Goal: Task Accomplishment & Management: Use online tool/utility

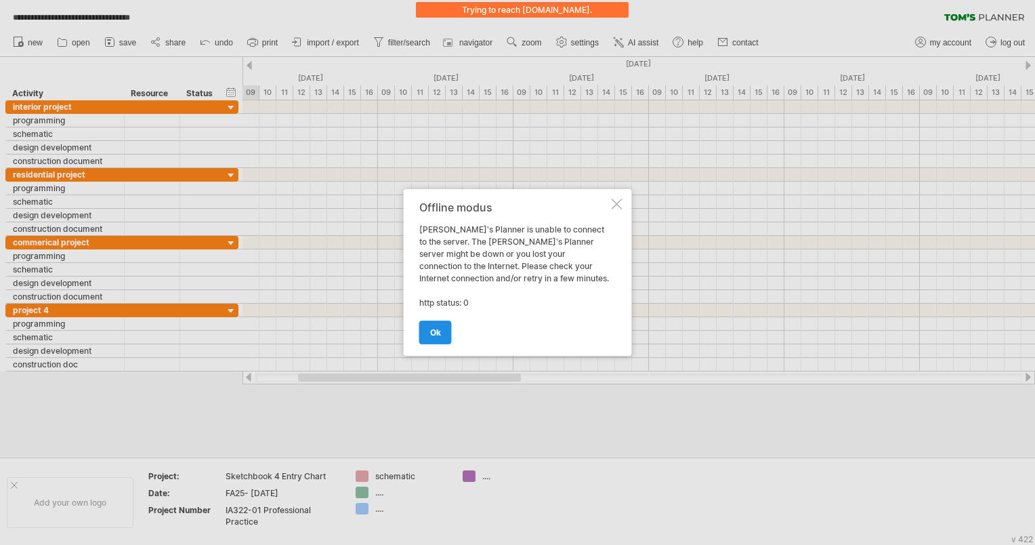
click at [440, 335] on span "ok" at bounding box center [435, 332] width 11 height 10
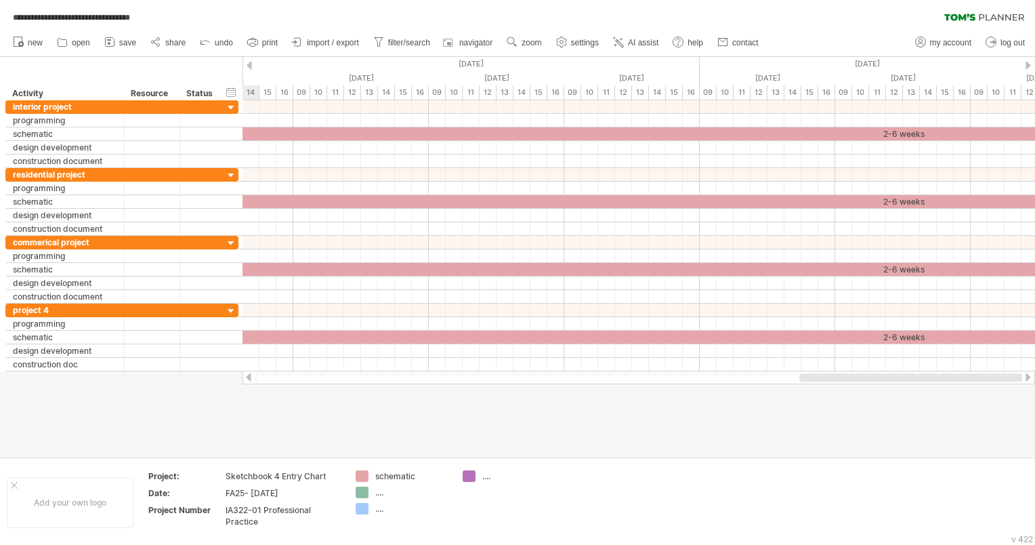
drag, startPoint x: 395, startPoint y: 379, endPoint x: 903, endPoint y: 407, distance: 508.3
click at [916, 417] on div "**********" at bounding box center [517, 272] width 1035 height 545
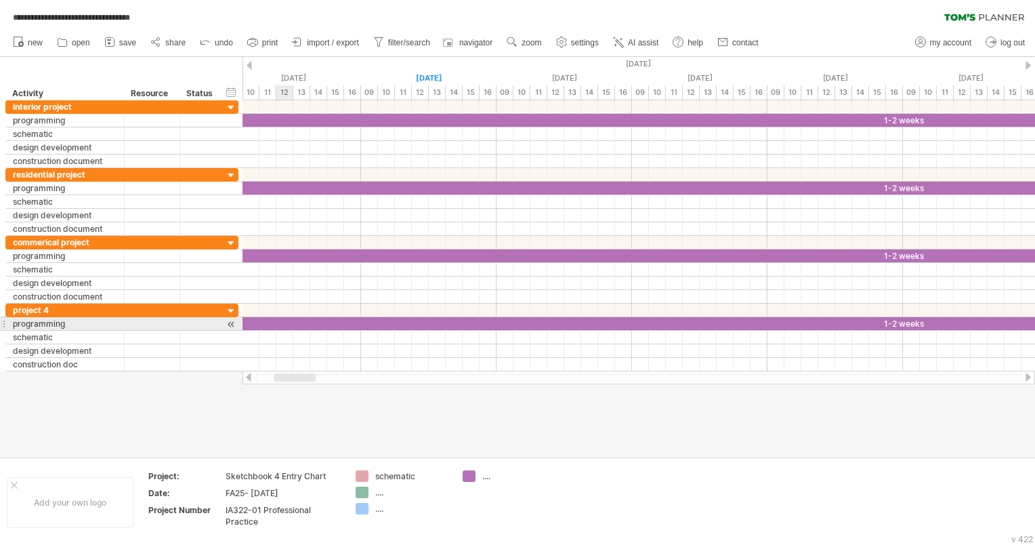
drag, startPoint x: 373, startPoint y: 379, endPoint x: 290, endPoint y: 322, distance: 100.4
click at [290, 322] on div "**********" at bounding box center [517, 272] width 1035 height 545
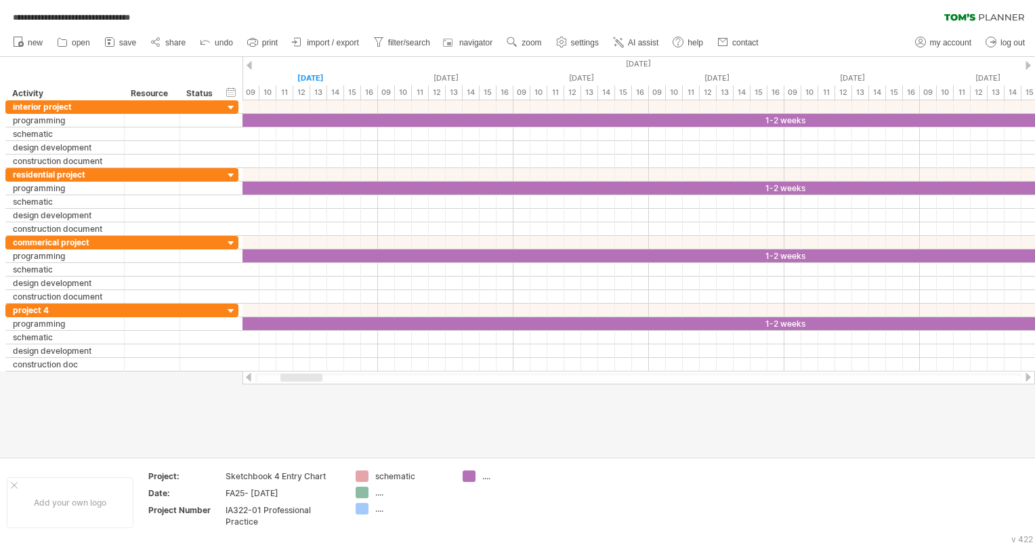
click at [304, 379] on div at bounding box center [302, 377] width 42 height 8
drag, startPoint x: 680, startPoint y: 443, endPoint x: 530, endPoint y: 342, distance: 181.2
click at [680, 443] on div at bounding box center [517, 257] width 1035 height 400
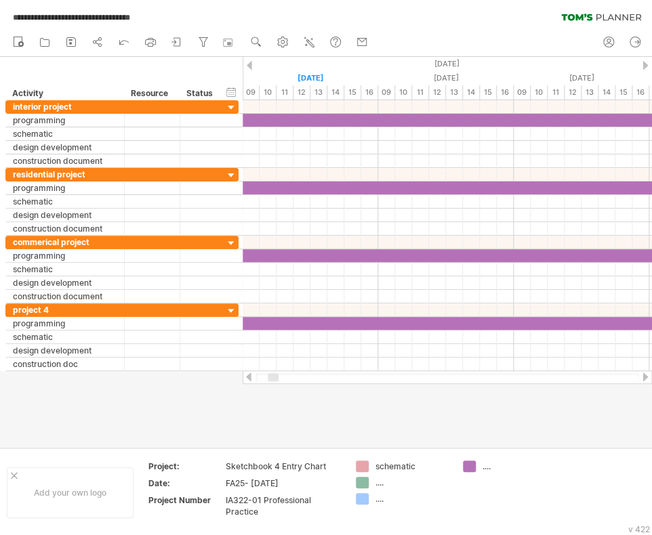
drag, startPoint x: 466, startPoint y: 33, endPoint x: 482, endPoint y: 1, distance: 36.1
click at [465, 30] on div "new" at bounding box center [326, 42] width 652 height 28
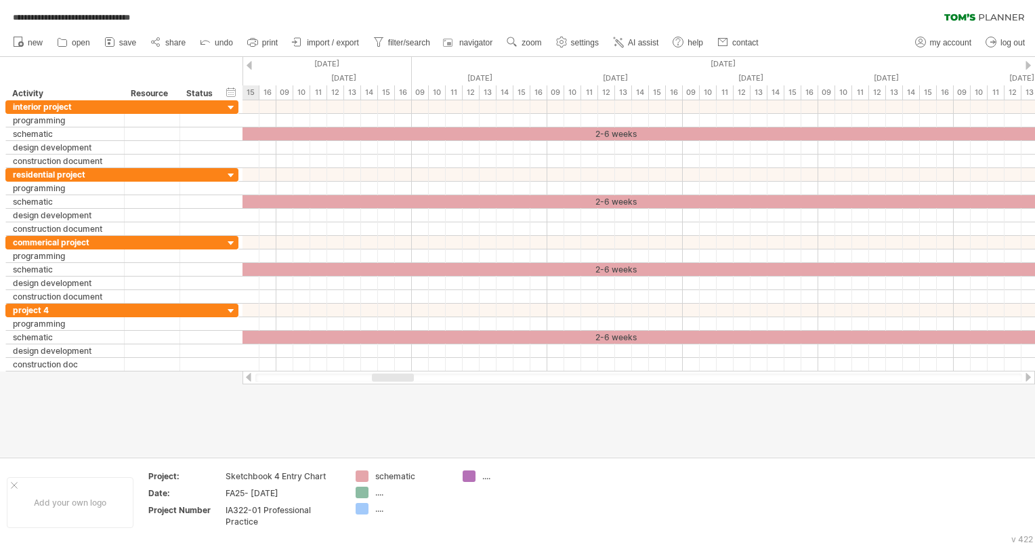
drag, startPoint x: 295, startPoint y: 376, endPoint x: 387, endPoint y: 375, distance: 91.5
click at [387, 375] on div at bounding box center [393, 377] width 42 height 8
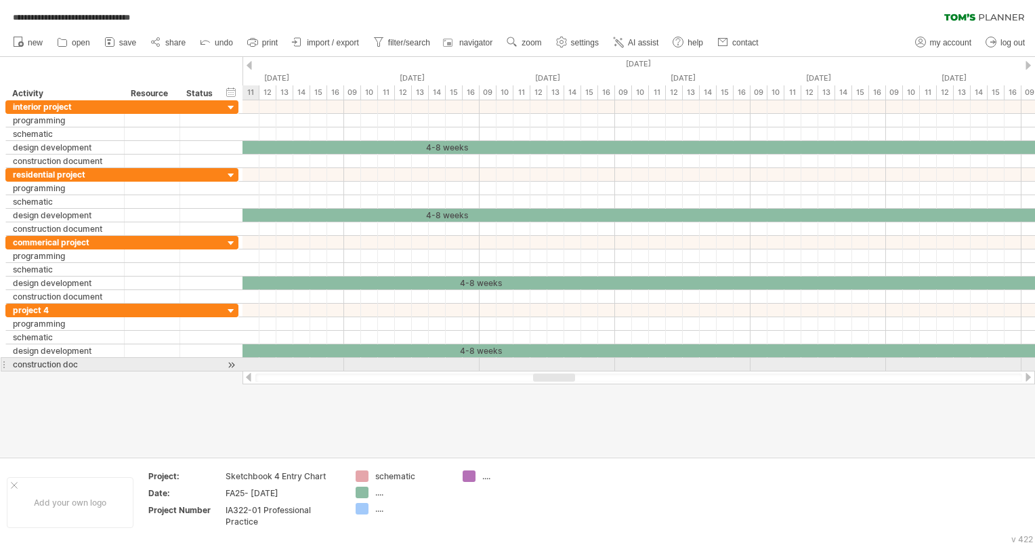
drag, startPoint x: 393, startPoint y: 378, endPoint x: 555, endPoint y: 371, distance: 162.1
click at [555, 371] on div at bounding box center [639, 378] width 793 height 14
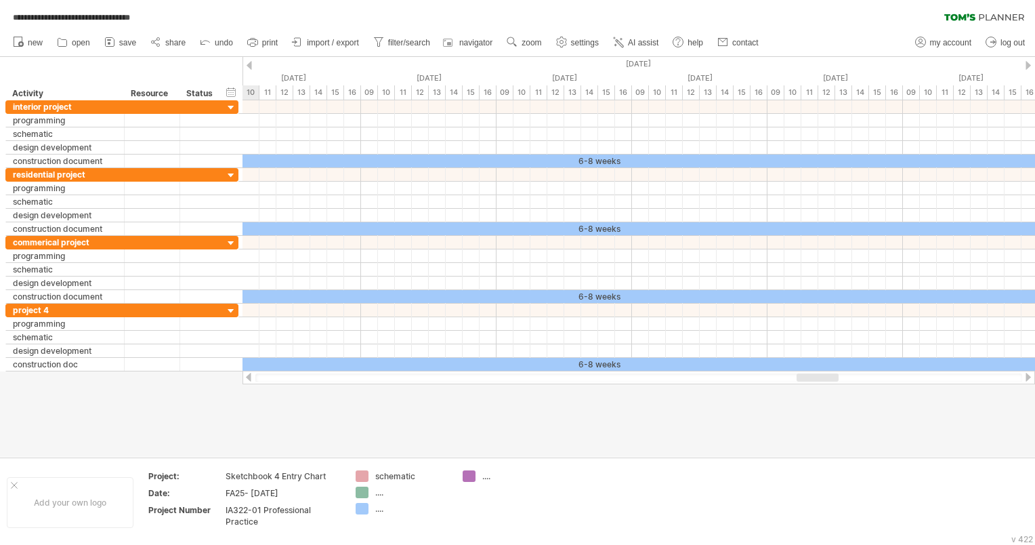
drag, startPoint x: 557, startPoint y: 379, endPoint x: 821, endPoint y: 404, distance: 265.5
click at [821, 404] on div "**********" at bounding box center [517, 272] width 1035 height 545
click at [497, 432] on div at bounding box center [517, 257] width 1035 height 400
click at [150, 43] on icon at bounding box center [156, 42] width 14 height 14
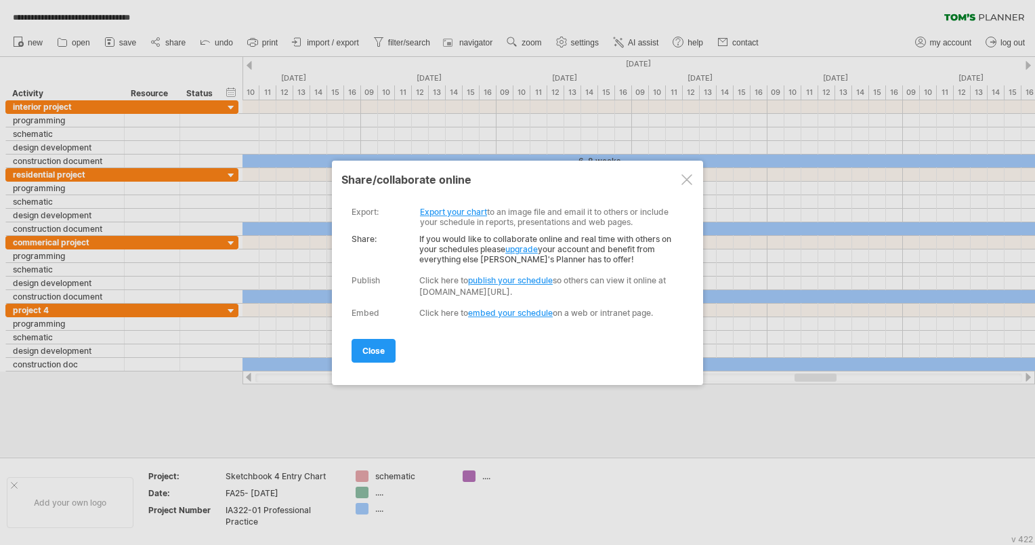
click at [688, 176] on div at bounding box center [687, 179] width 11 height 11
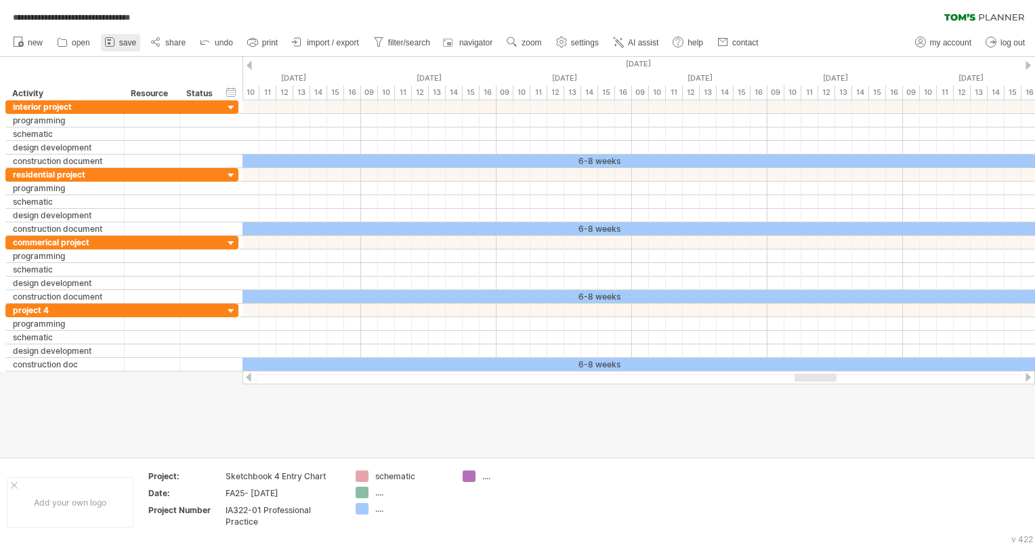
click at [110, 43] on rect at bounding box center [109, 43] width 3 height 3
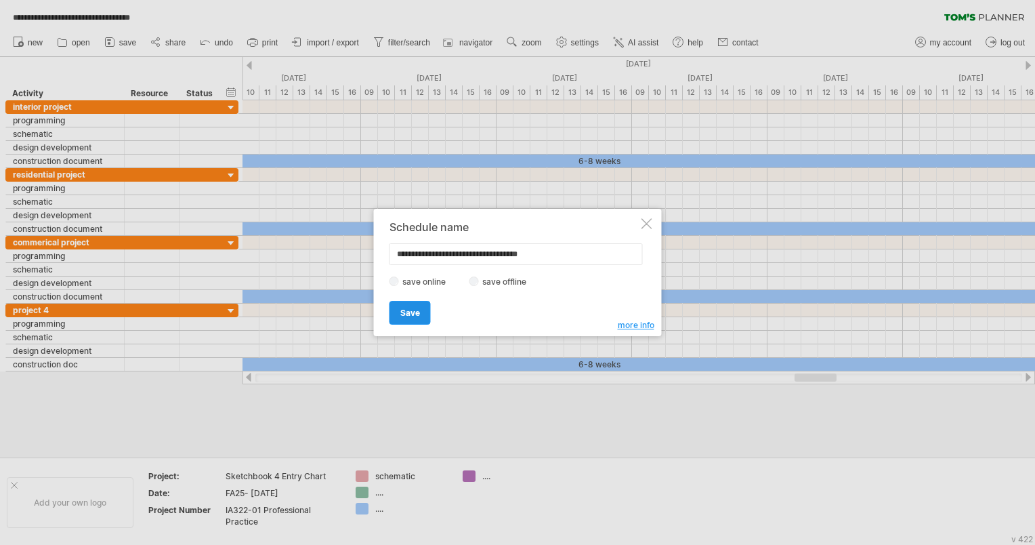
click at [409, 309] on span "Save" at bounding box center [411, 313] width 20 height 10
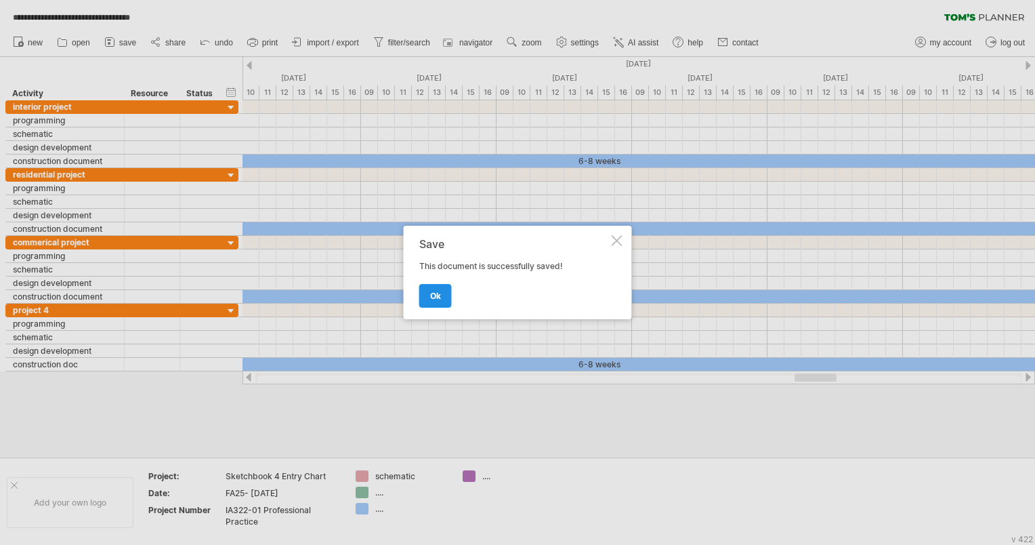
click at [446, 295] on link "ok" at bounding box center [435, 296] width 33 height 24
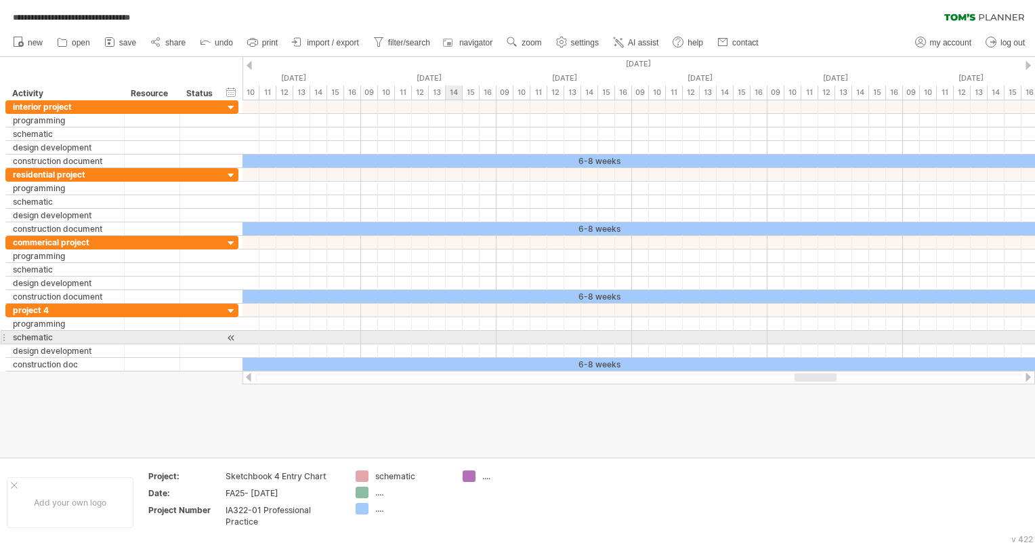
click at [458, 340] on div at bounding box center [639, 338] width 793 height 14
